Goal: Find specific page/section: Find specific page/section

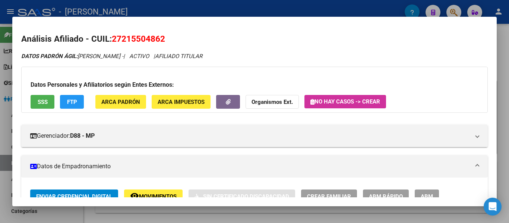
click at [271, 7] on div at bounding box center [254, 111] width 509 height 223
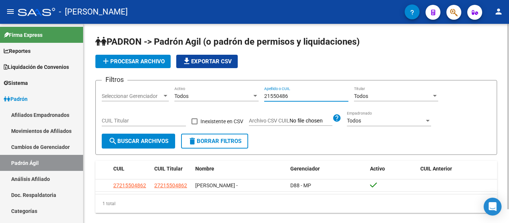
drag, startPoint x: 301, startPoint y: 94, endPoint x: 215, endPoint y: 96, distance: 86.2
click at [213, 95] on div "Filtros Seleccionar Gerenciador Seleccionar Gerenciador Todos Activo 21550486 A…" at bounding box center [296, 110] width 389 height 47
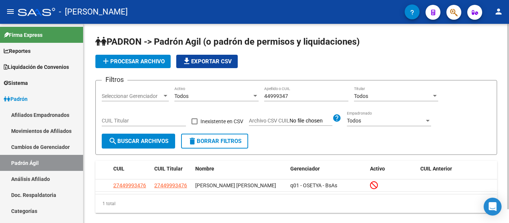
drag, startPoint x: 299, startPoint y: 92, endPoint x: 254, endPoint y: 92, distance: 45.5
click at [254, 92] on div "Filtros Seleccionar Gerenciador Seleccionar Gerenciador Todos Activo 44999347 A…" at bounding box center [296, 110] width 389 height 47
drag, startPoint x: 296, startPoint y: 94, endPoint x: 249, endPoint y: 91, distance: 47.5
click at [249, 91] on div "Filtros Seleccionar Gerenciador Seleccionar Gerenciador Todos Activo 44999347 A…" at bounding box center [296, 110] width 389 height 47
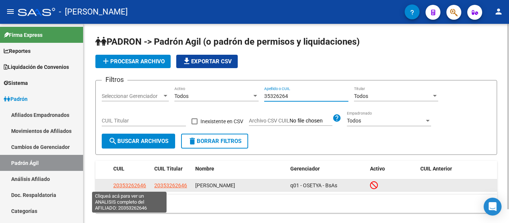
type input "35326264"
click at [139, 184] on span "20353262646" at bounding box center [129, 186] width 33 height 6
type textarea "20353262646"
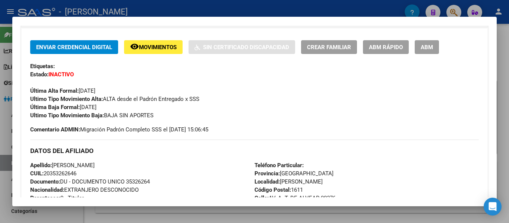
scroll to position [149, 0]
click at [290, 8] on div at bounding box center [254, 111] width 509 height 223
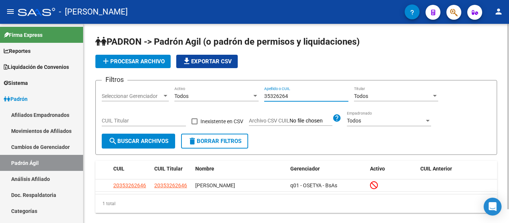
drag, startPoint x: 317, startPoint y: 96, endPoint x: 260, endPoint y: 96, distance: 57.8
click at [260, 96] on div "Filtros Seleccionar Gerenciador Seleccionar Gerenciador Todos Activo 35326264 A…" at bounding box center [296, 110] width 389 height 47
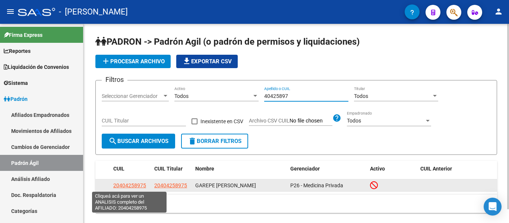
type input "40425897"
click at [132, 185] on span "20404258975" at bounding box center [129, 186] width 33 height 6
type textarea "20404258975"
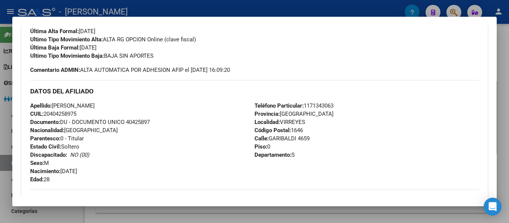
scroll to position [210, 0]
click at [244, 8] on div at bounding box center [254, 111] width 509 height 223
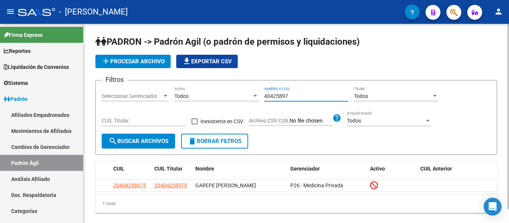
drag, startPoint x: 312, startPoint y: 98, endPoint x: 242, endPoint y: 98, distance: 70.1
click at [238, 98] on div "Filtros Seleccionar Gerenciador Seleccionar Gerenciador Todos Activo 40425897 A…" at bounding box center [296, 110] width 389 height 47
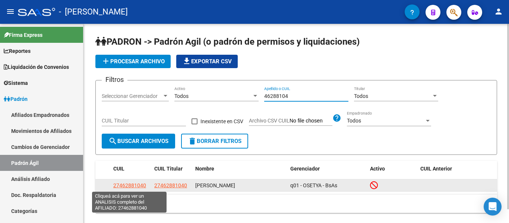
type input "46288104"
click at [128, 183] on span "27462881040" at bounding box center [129, 186] width 33 height 6
type textarea "27462881040"
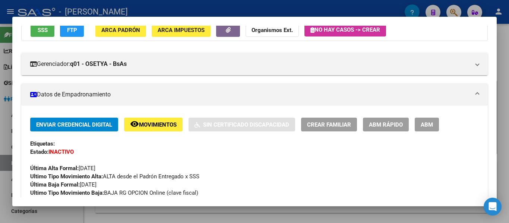
scroll to position [0, 0]
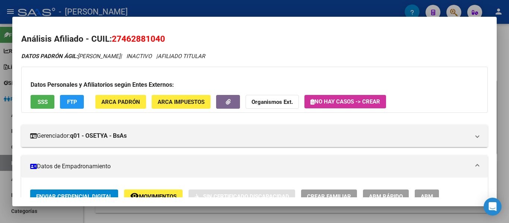
click at [260, 10] on div at bounding box center [254, 111] width 509 height 223
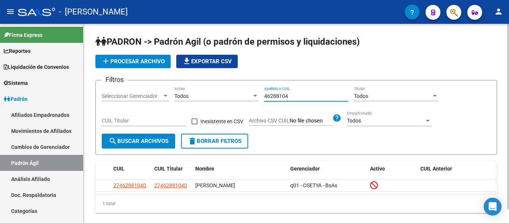
drag, startPoint x: 304, startPoint y: 95, endPoint x: 245, endPoint y: 91, distance: 59.1
click at [238, 89] on div "Filtros Seleccionar Gerenciador Seleccionar Gerenciador Todos Activo 46288104 A…" at bounding box center [296, 110] width 389 height 47
